Goal: Communication & Community: Ask a question

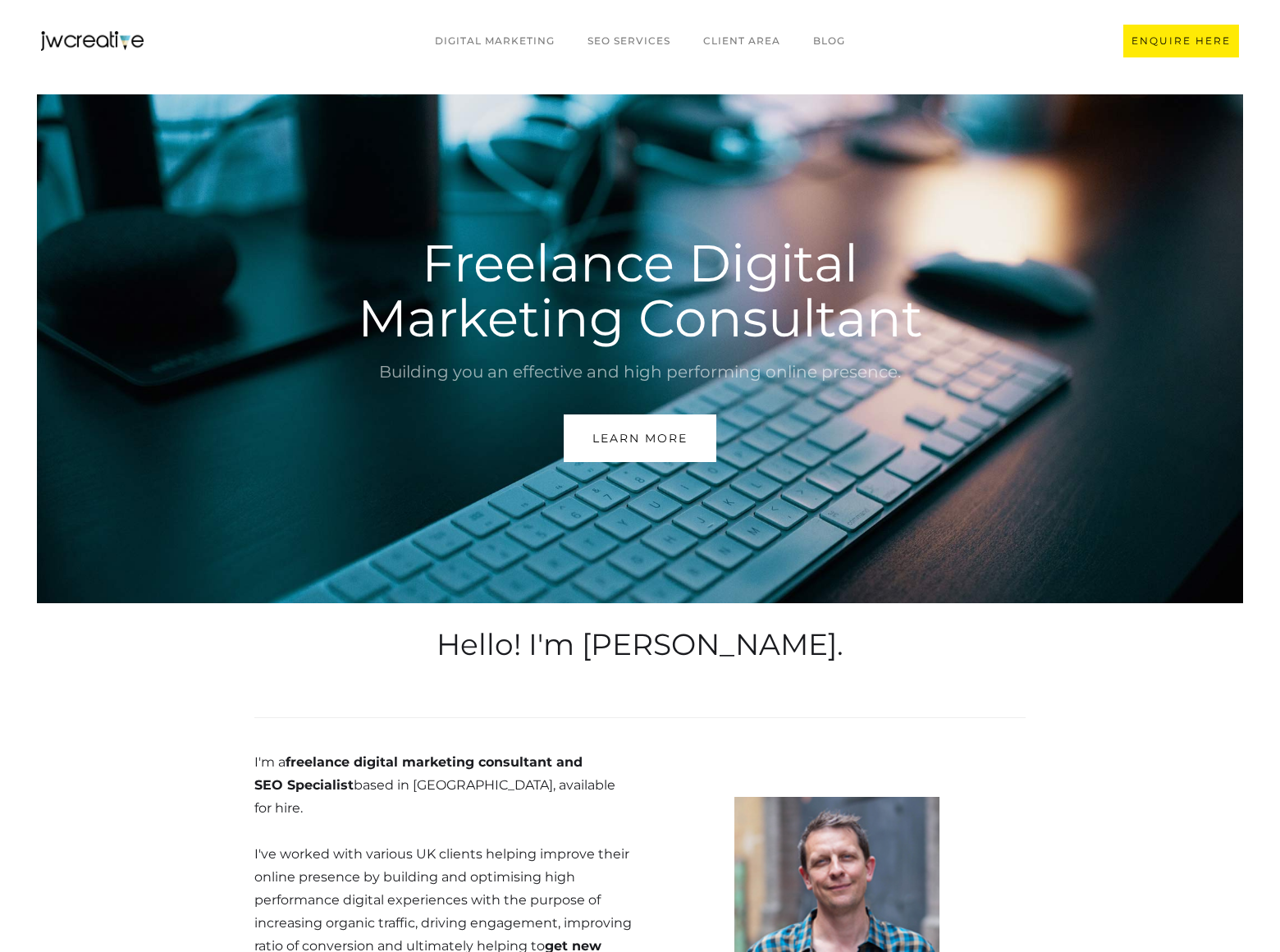
scroll to position [3957, 0]
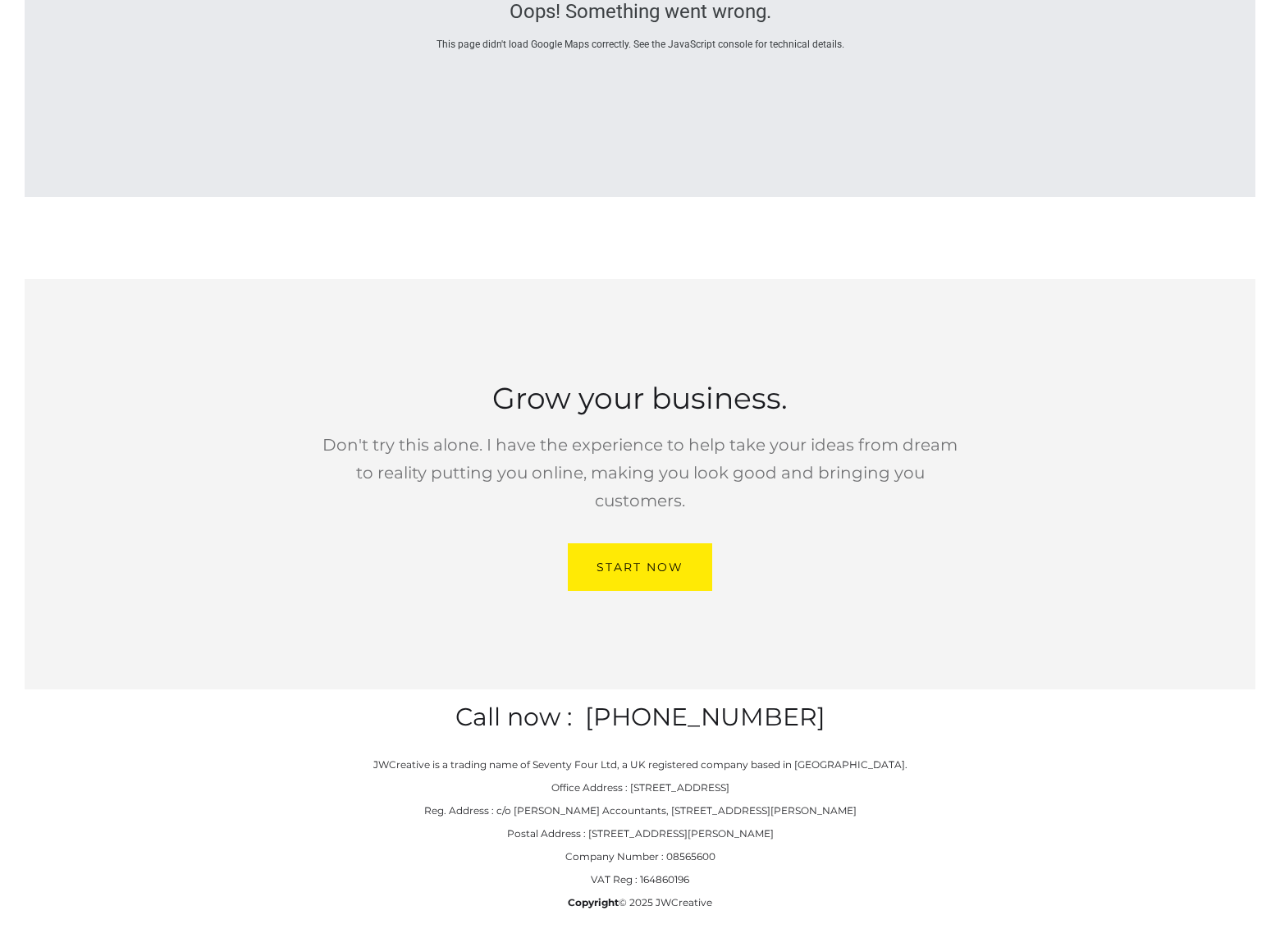
scroll to position [445, 0]
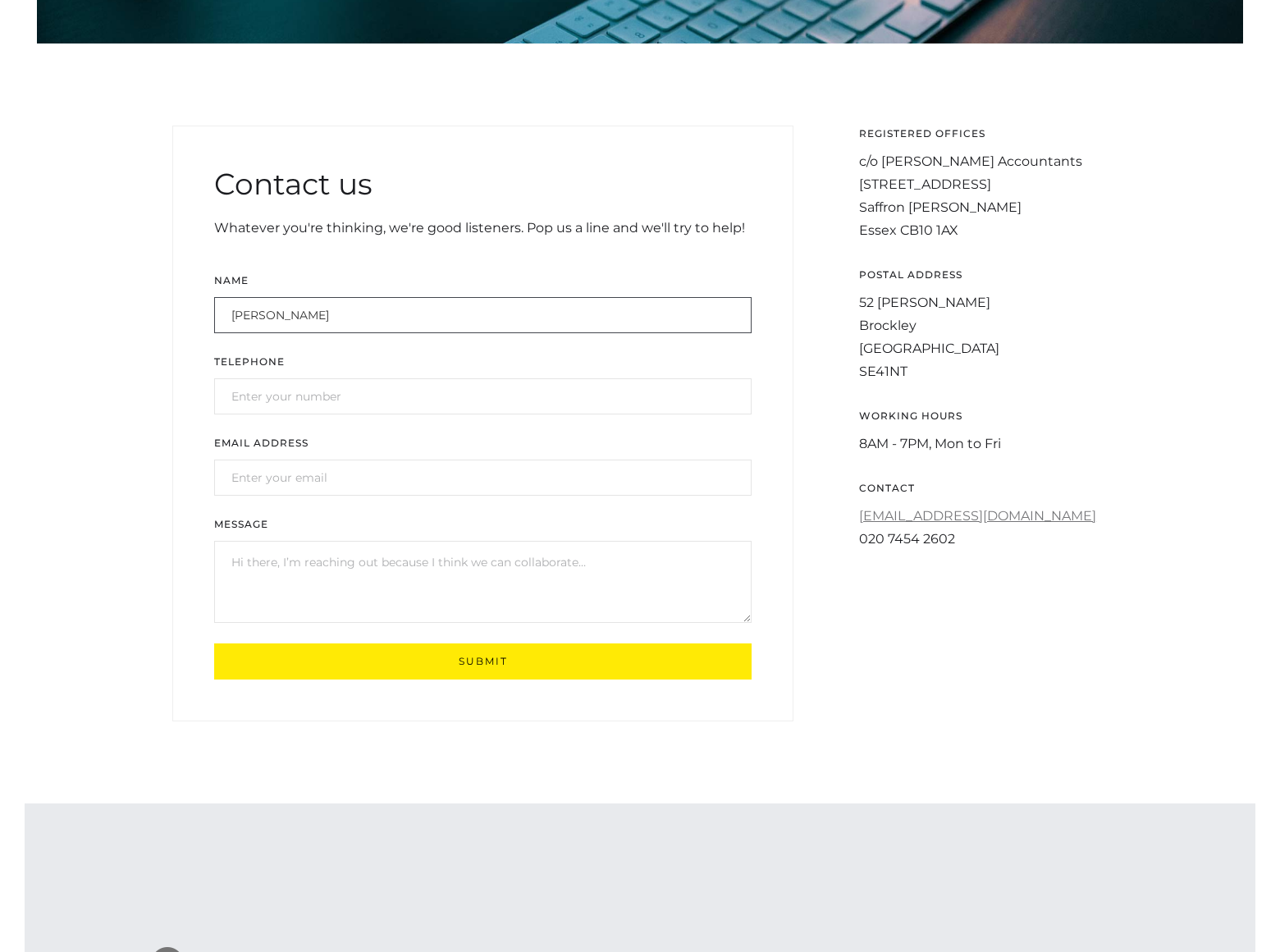
type input "[PERSON_NAME]"
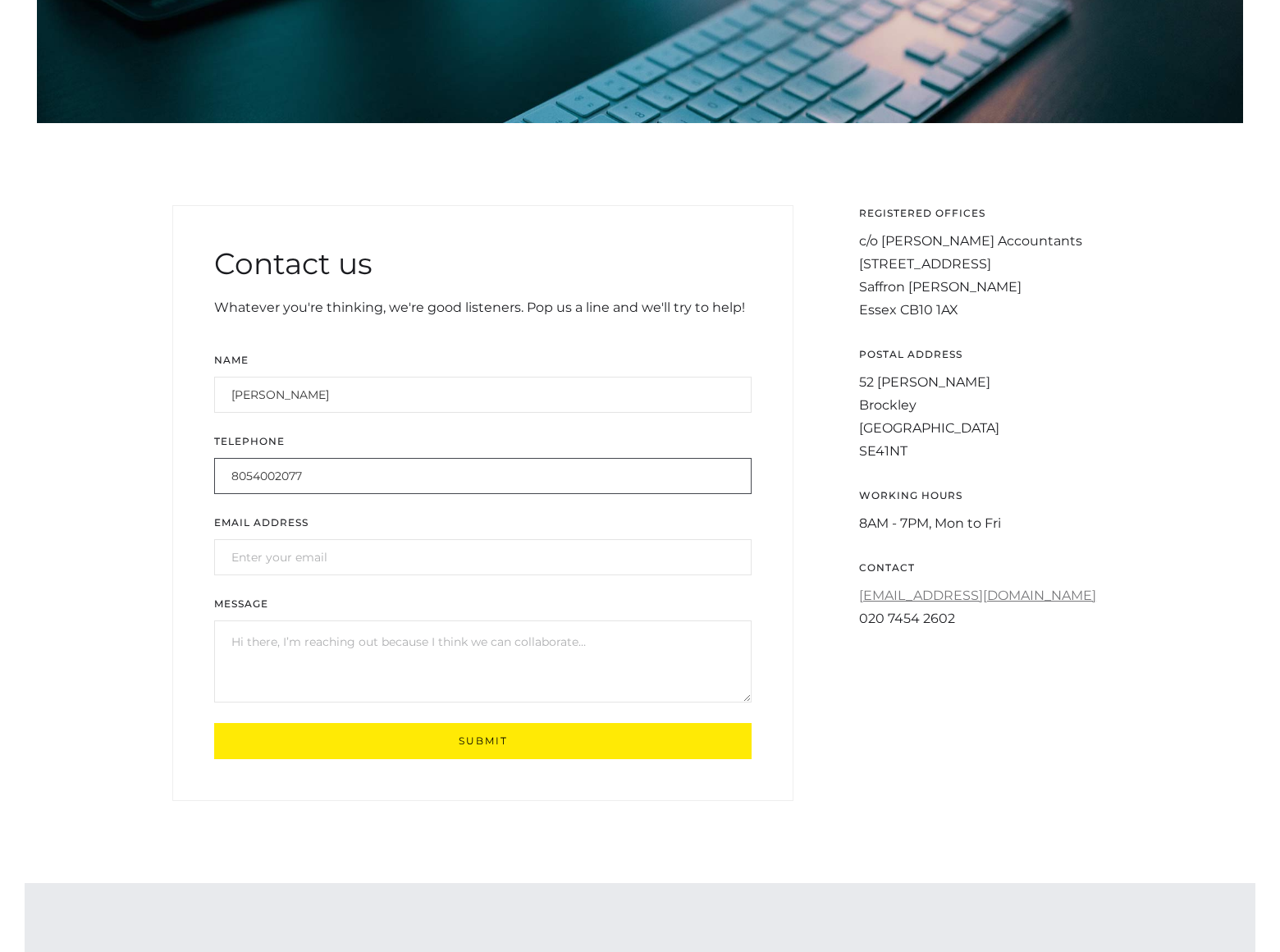
type input "8054002077"
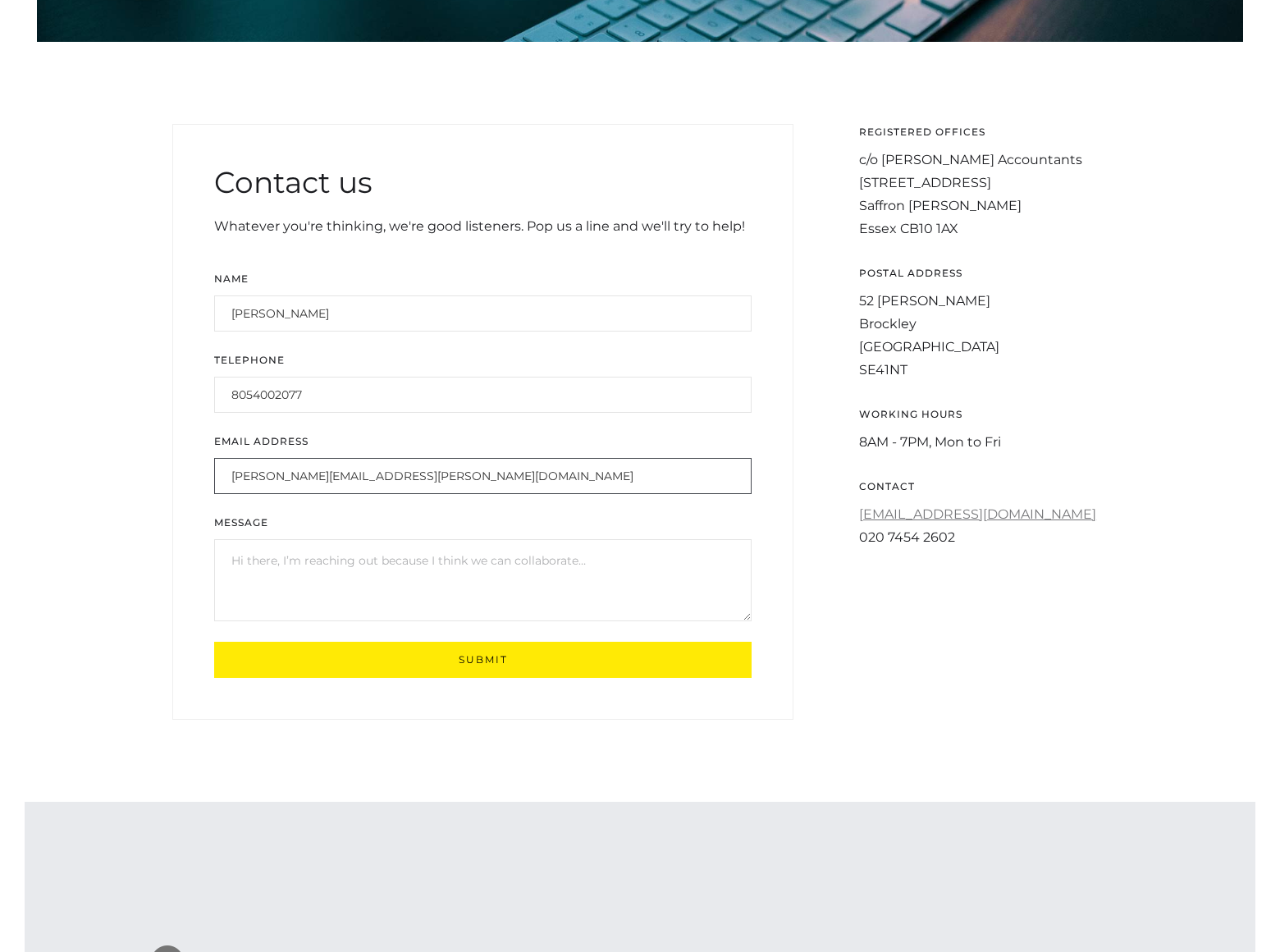
type input "[PERSON_NAME][EMAIL_ADDRESS][PERSON_NAME][DOMAIN_NAME]"
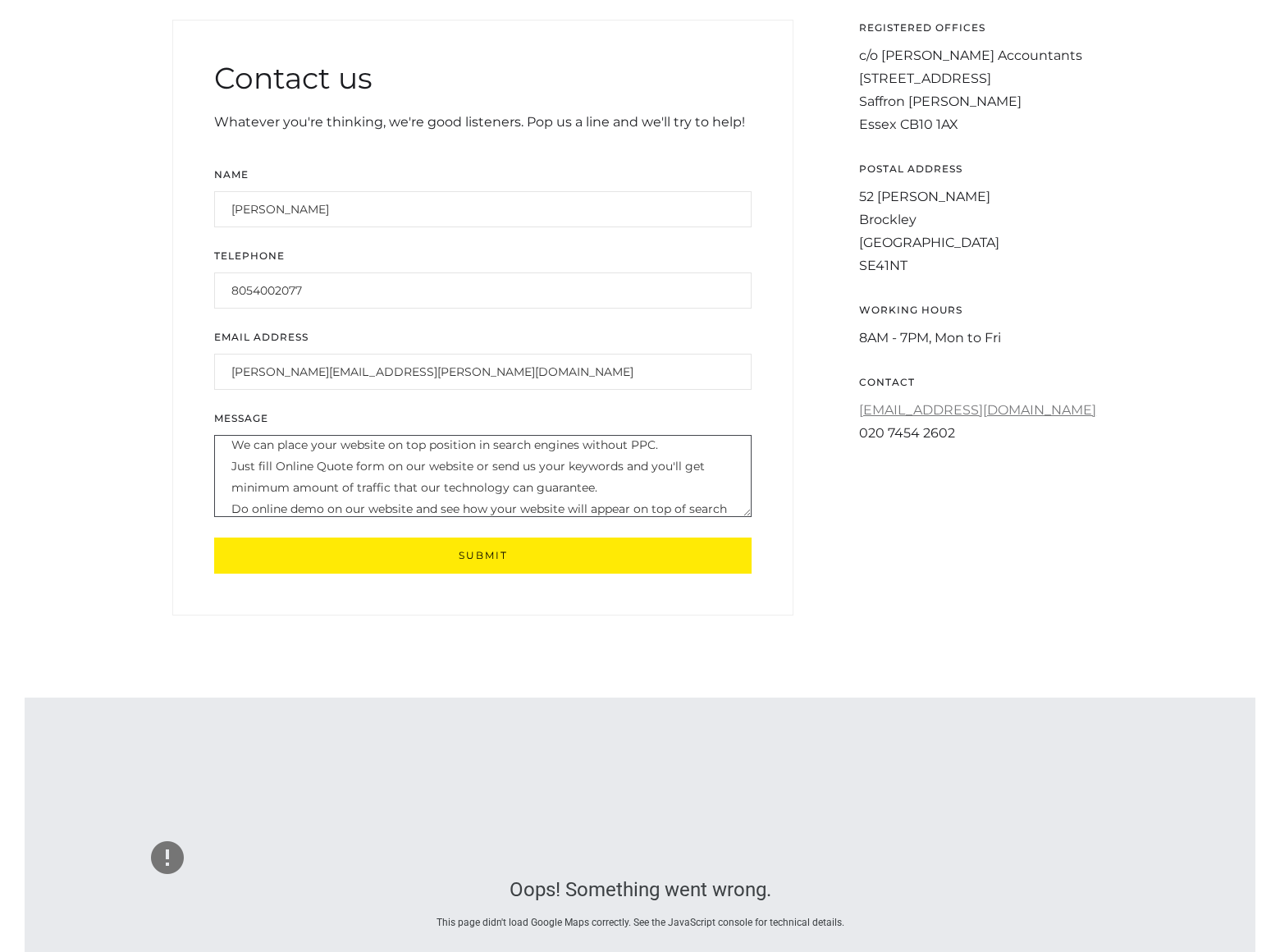
scroll to position [32, 0]
type textarea "We can place your website on top position in search engines without PPC. Just f…"
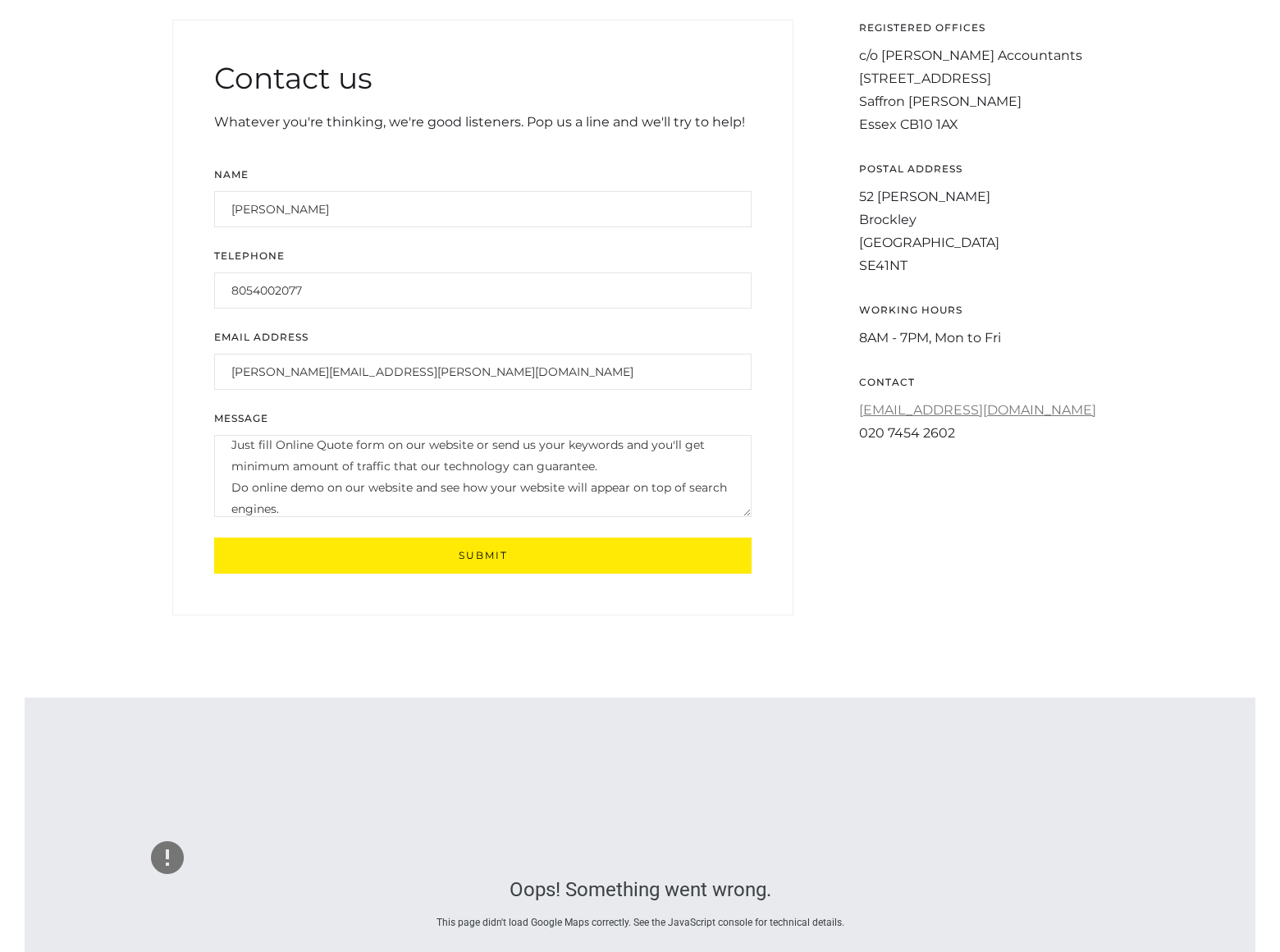
click at [483, 555] on input "Submit" at bounding box center [483, 555] width 537 height 36
type input "Please wait..."
